Goal: Task Accomplishment & Management: Manage account settings

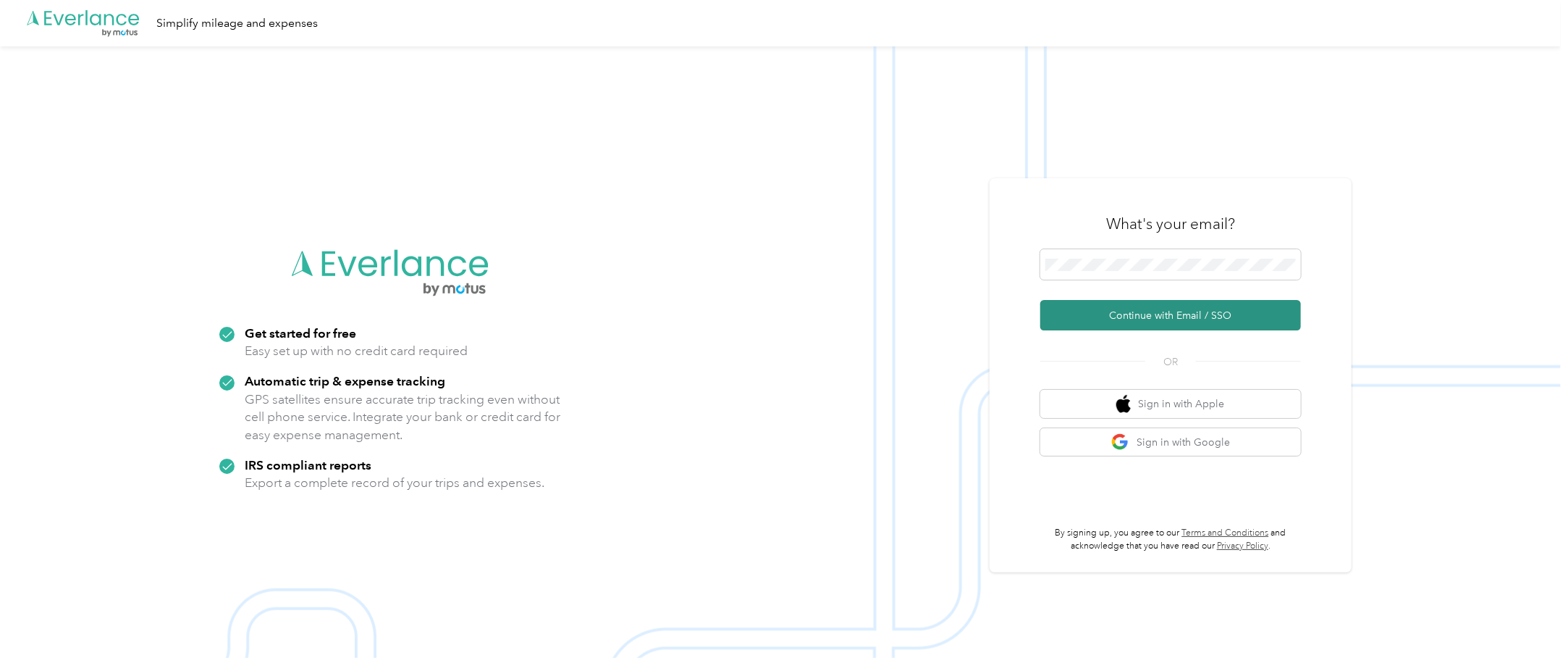
click at [1159, 312] on button "Continue with Email / SSO" at bounding box center [1170, 315] width 260 height 30
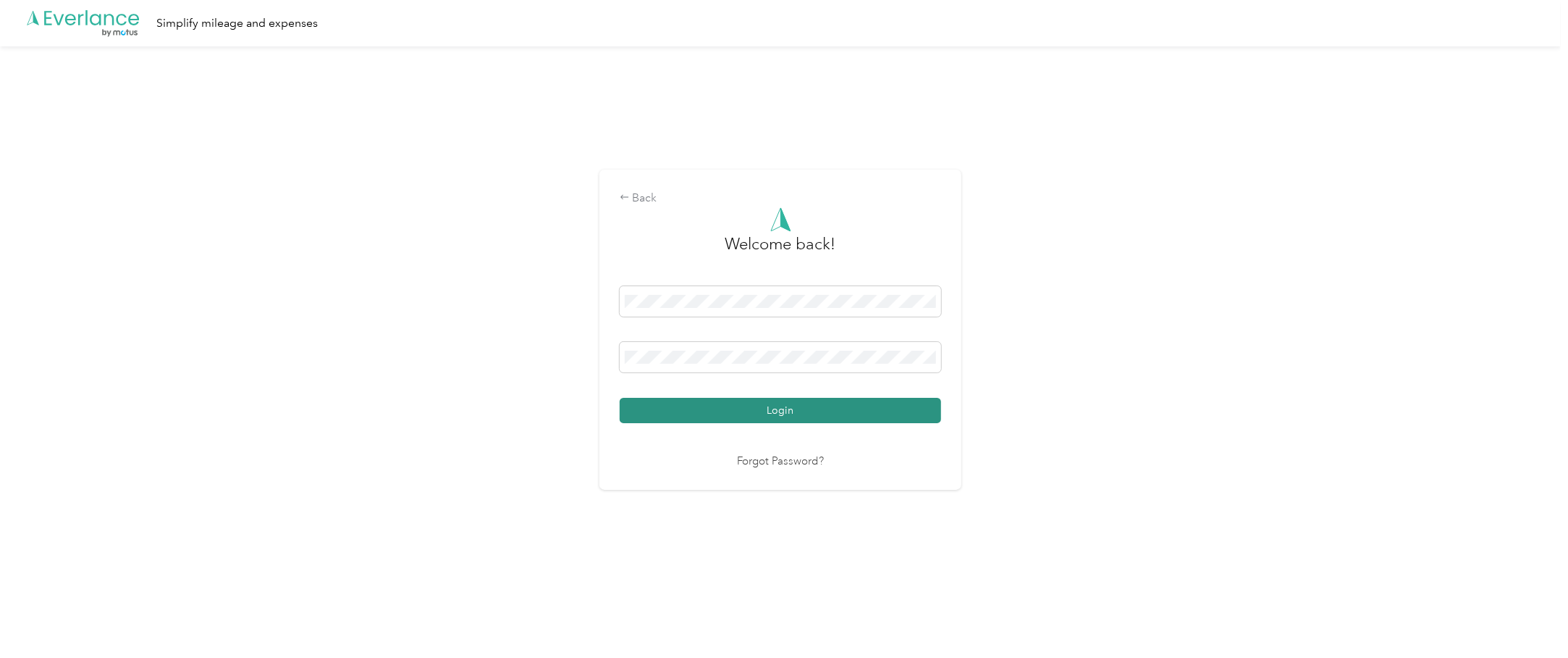
click at [676, 409] on button "Login" at bounding box center [781, 410] width 322 height 26
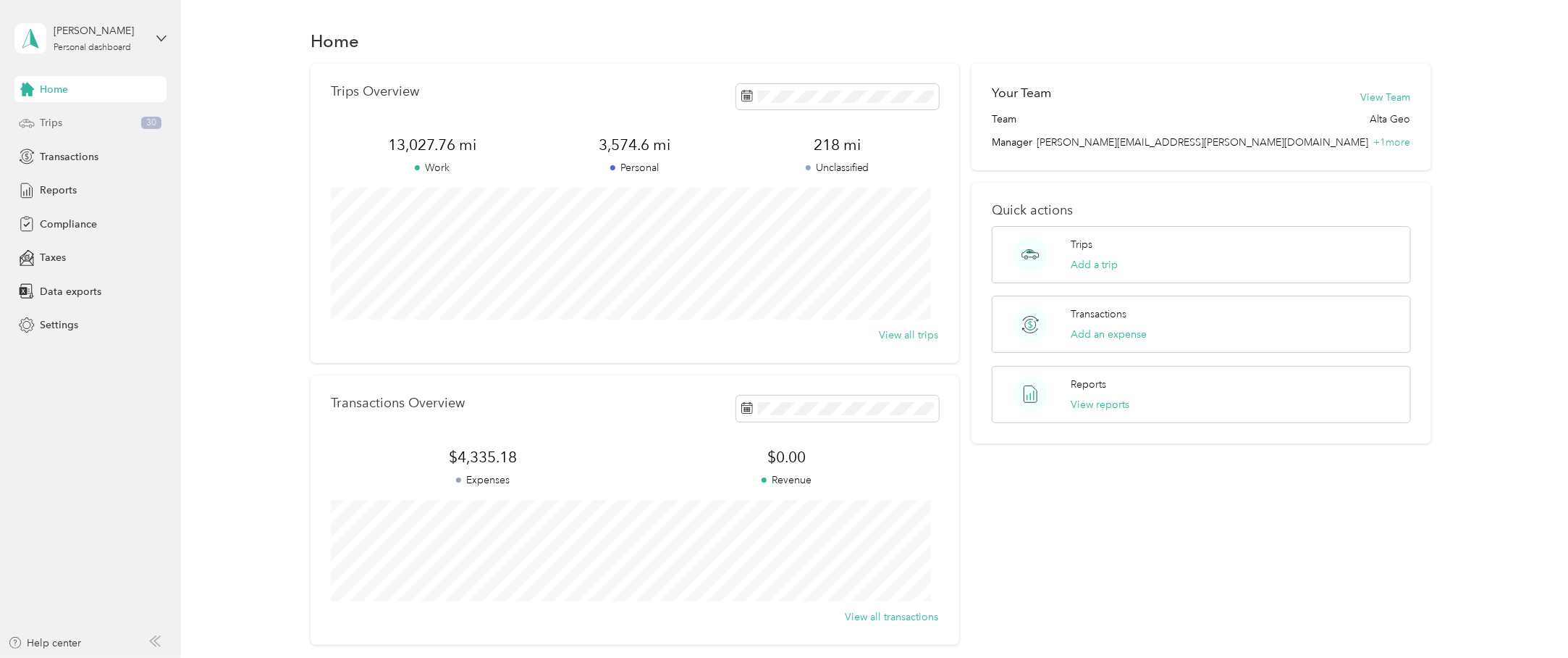
click at [41, 121] on span "Trips" at bounding box center [51, 122] width 23 height 15
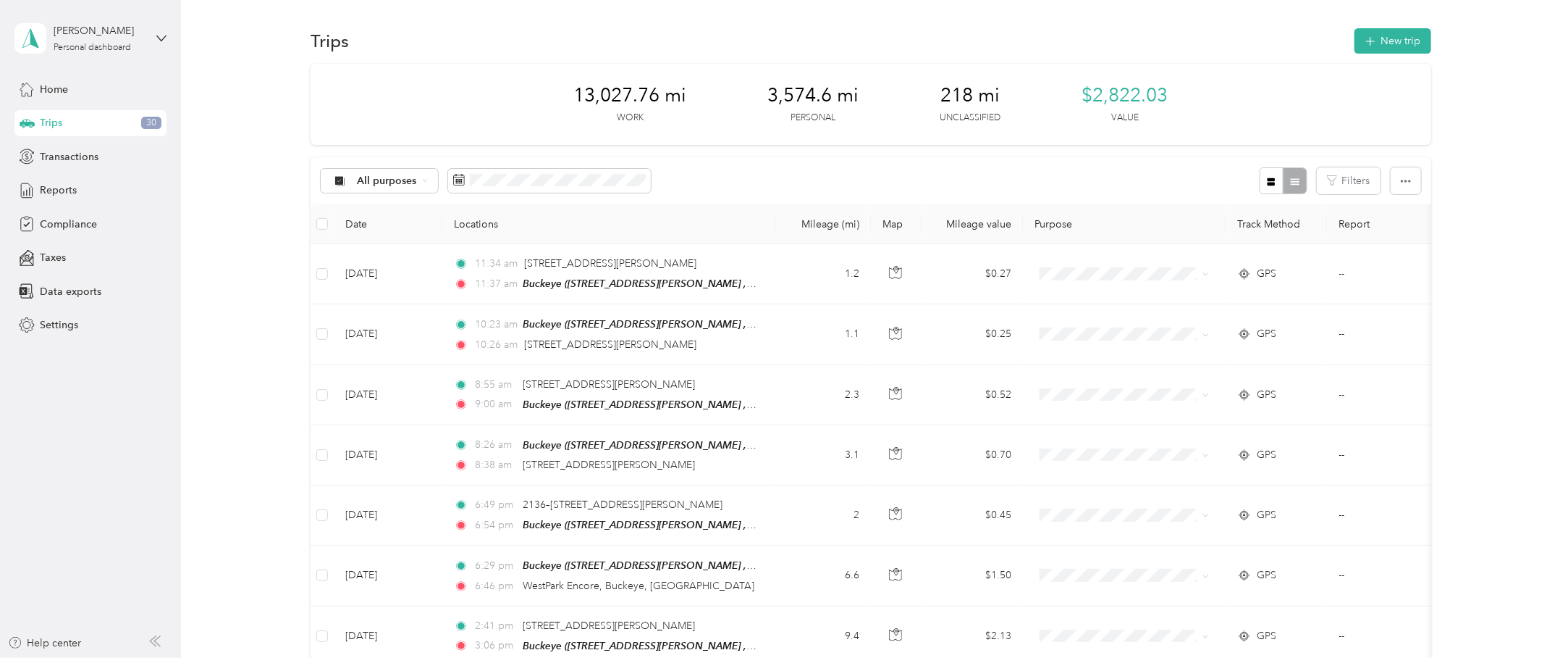
click at [721, 169] on div "All purposes Filters" at bounding box center [870, 181] width 1120 height 47
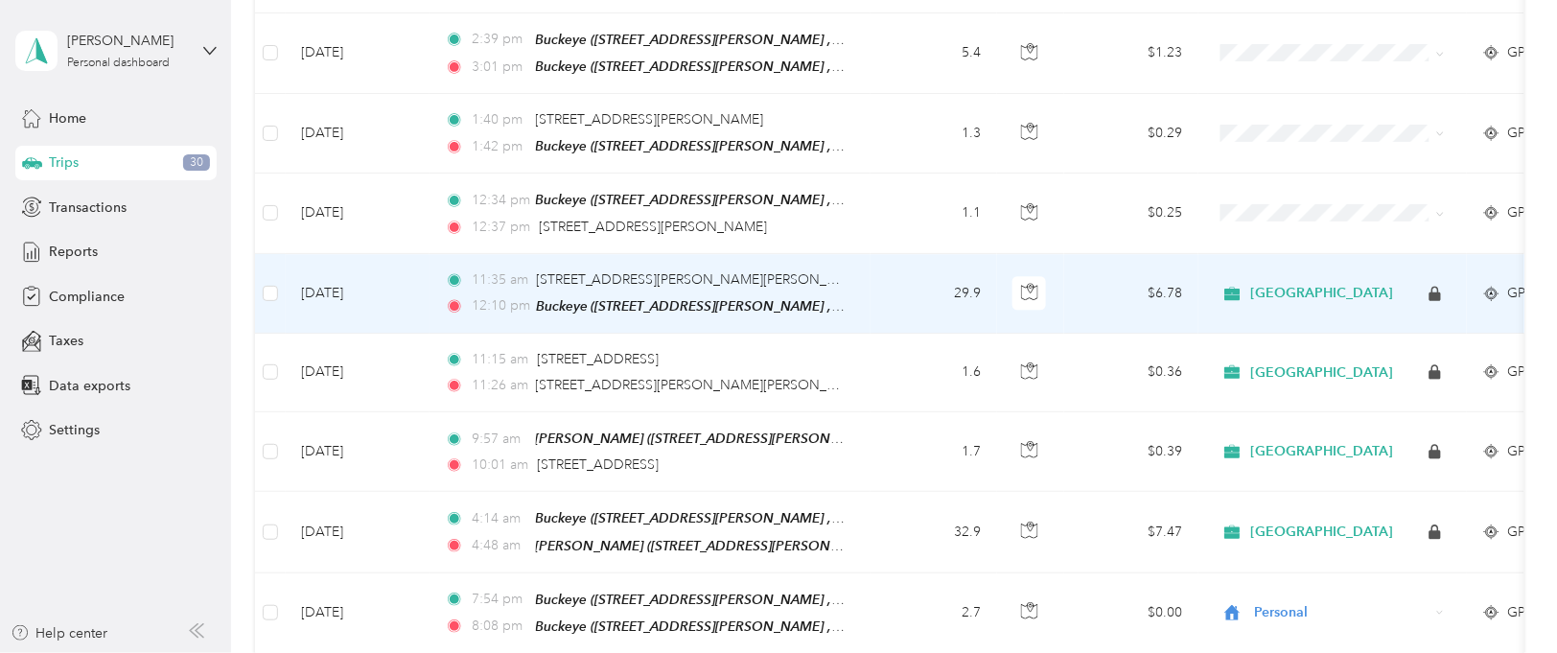
scroll to position [1437, 0]
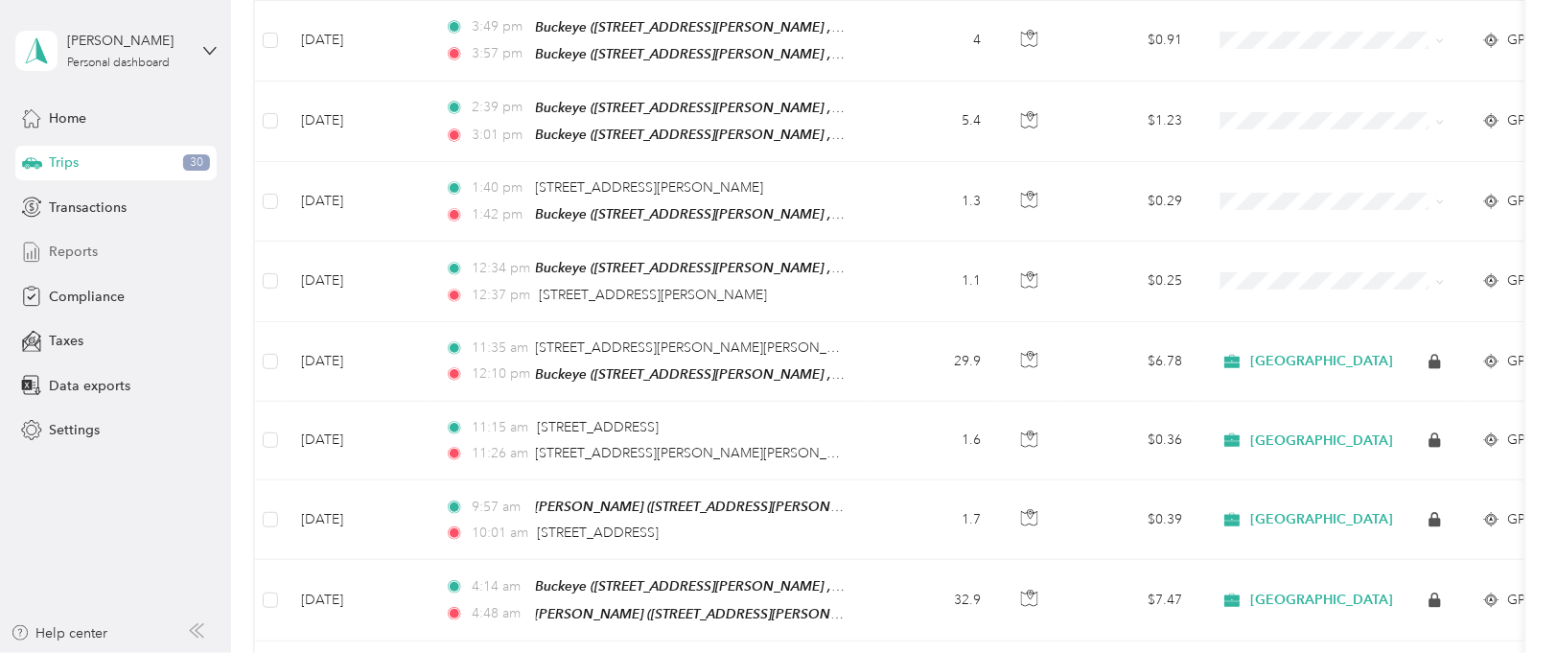
click at [61, 252] on span "Reports" at bounding box center [73, 252] width 49 height 20
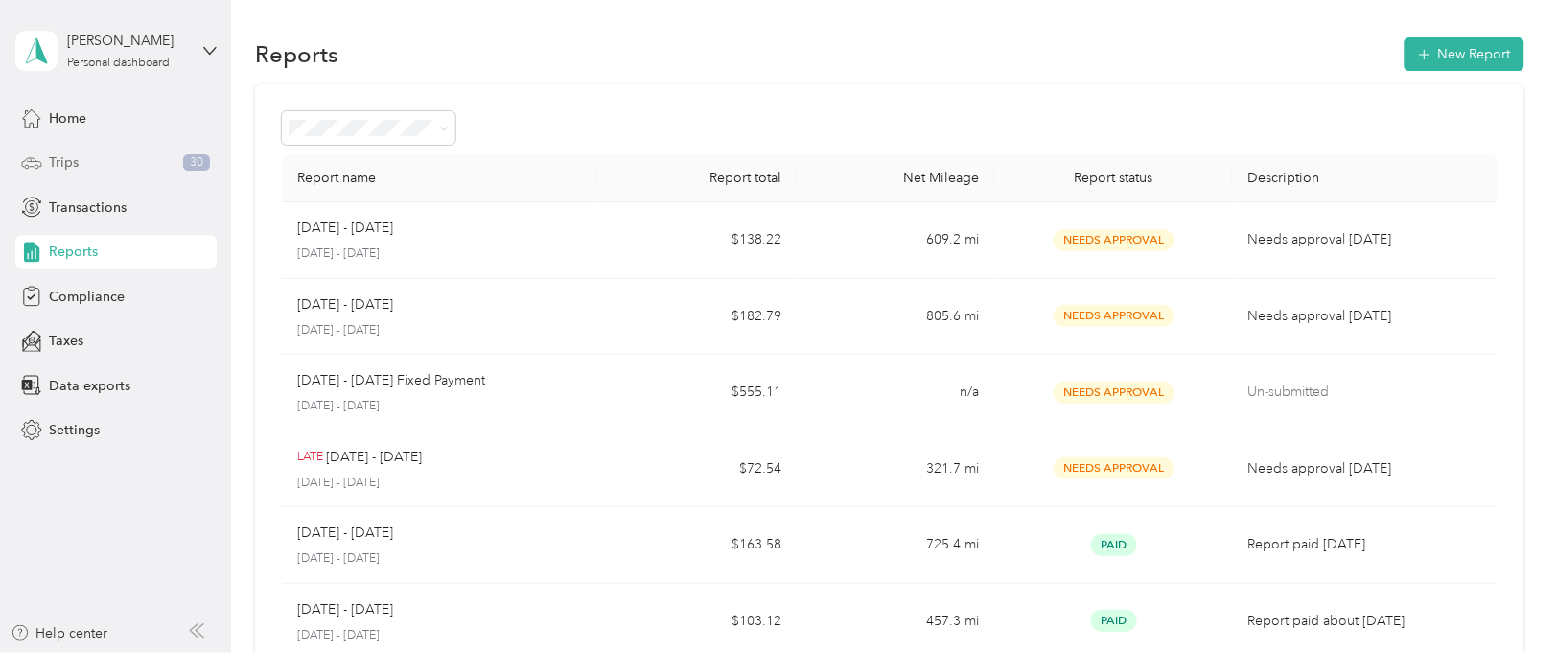
click at [60, 152] on span "Trips" at bounding box center [64, 162] width 30 height 20
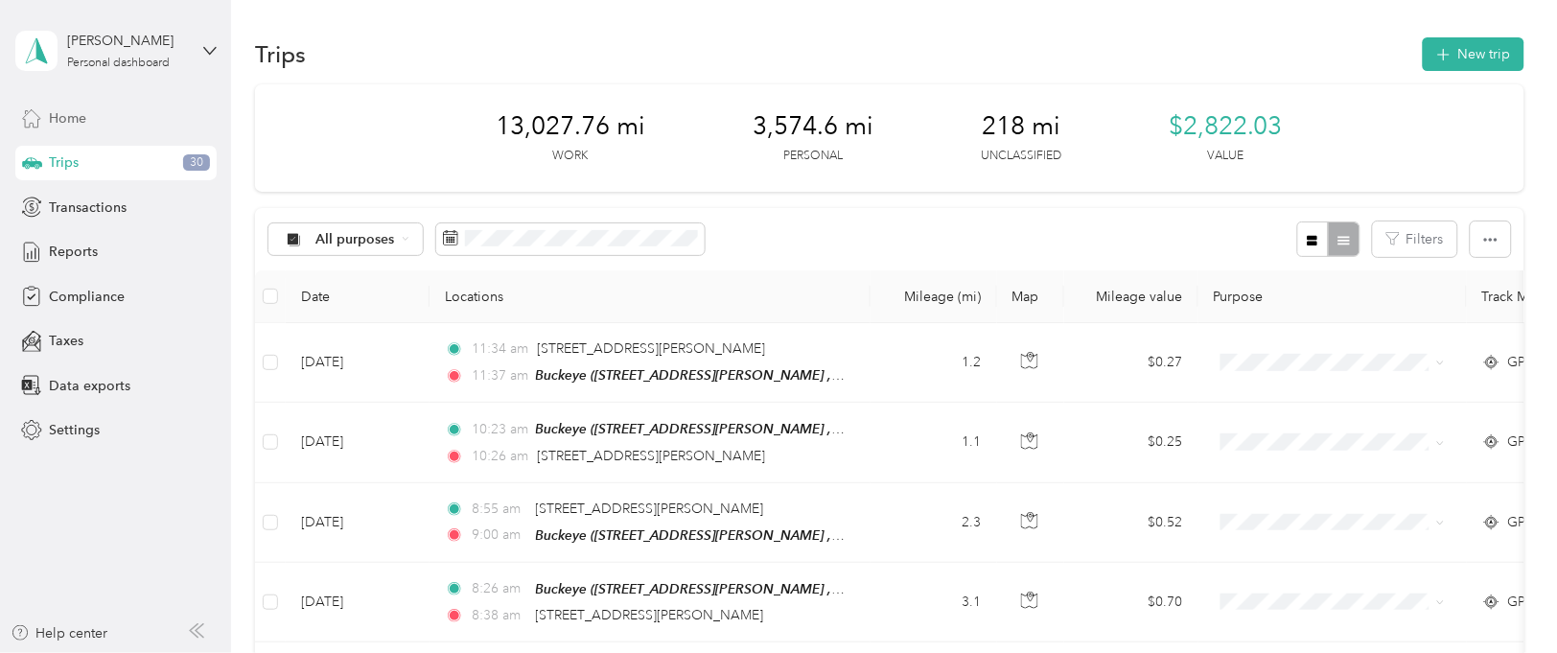
click at [68, 115] on span "Home" at bounding box center [67, 118] width 37 height 20
